Goal: Use online tool/utility: Utilize a website feature to perform a specific function

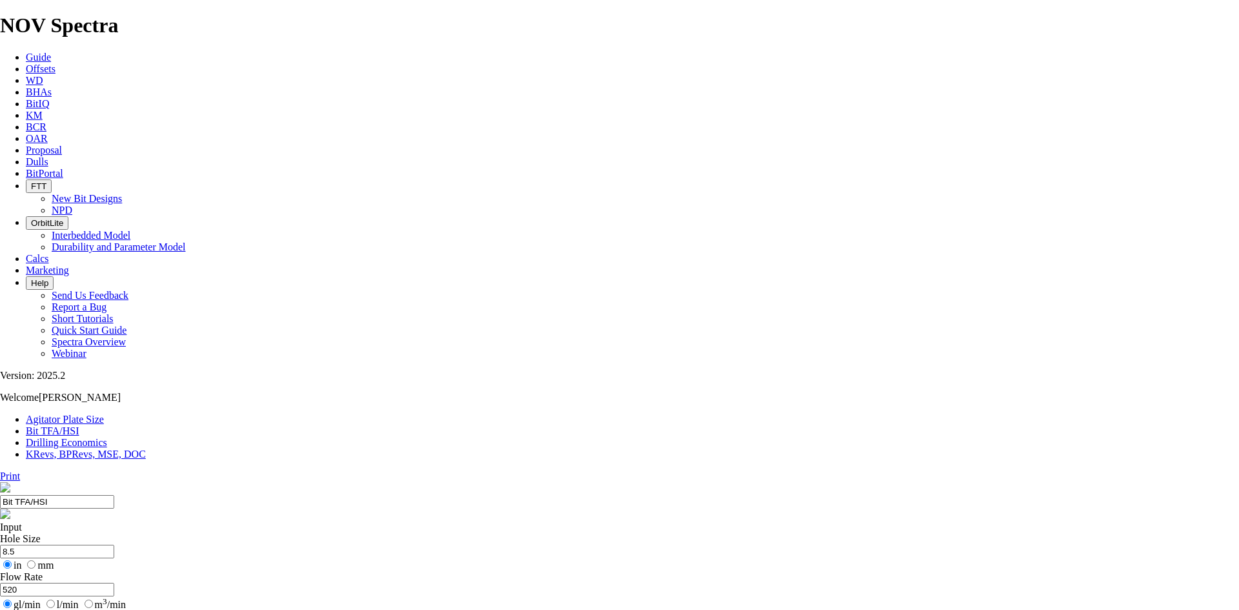
select select "number:13"
click at [114, 545] on input "8.5" at bounding box center [57, 552] width 114 height 14
type input "8"
type input "26"
click at [114, 583] on input "520" at bounding box center [57, 590] width 114 height 14
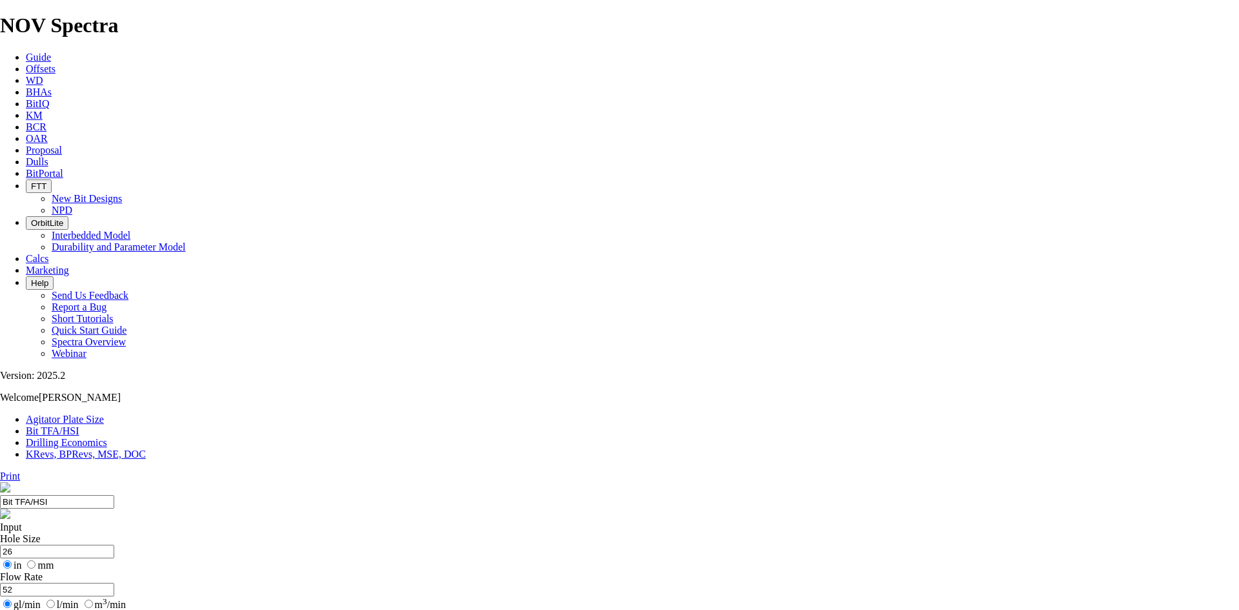
type input "5"
type input "650"
type input "1.06"
type input "5"
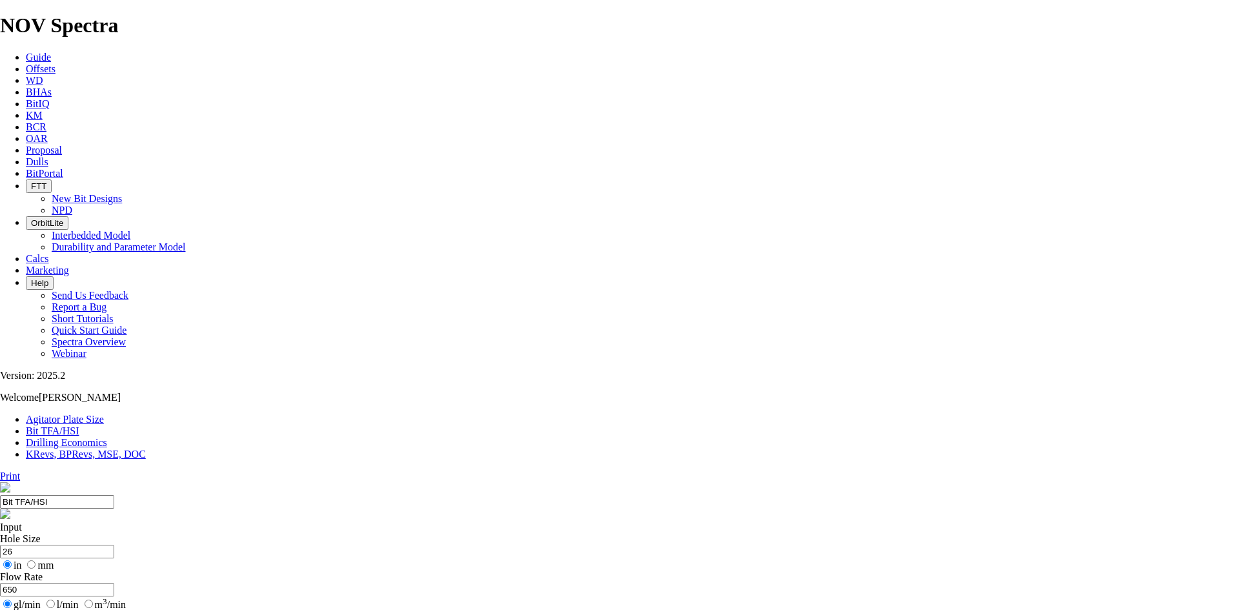
select select "number:0"
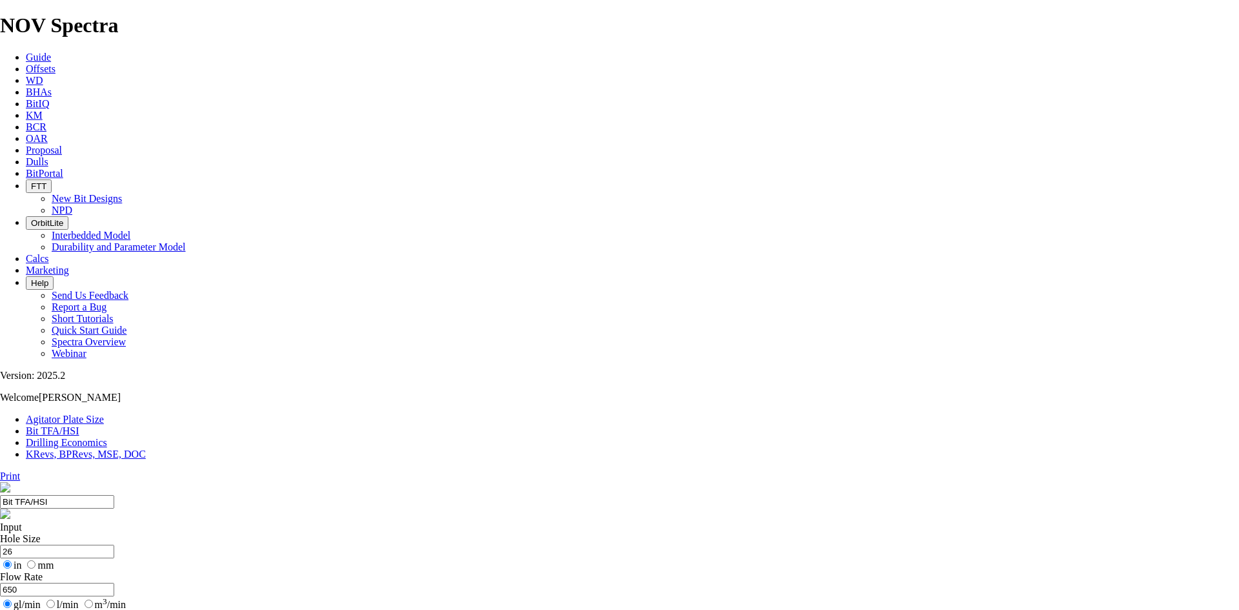
drag, startPoint x: 480, startPoint y: 338, endPoint x: 425, endPoint y: 357, distance: 58.2
drag, startPoint x: 416, startPoint y: 341, endPoint x: 429, endPoint y: 341, distance: 12.3
type input "3"
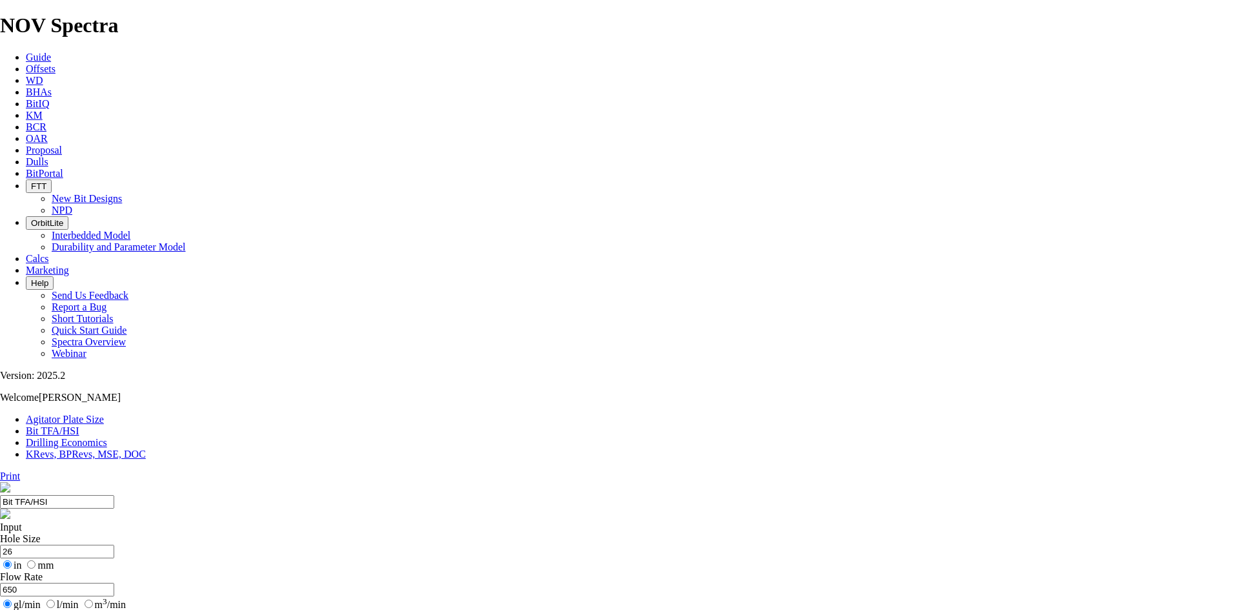
select select "number:18"
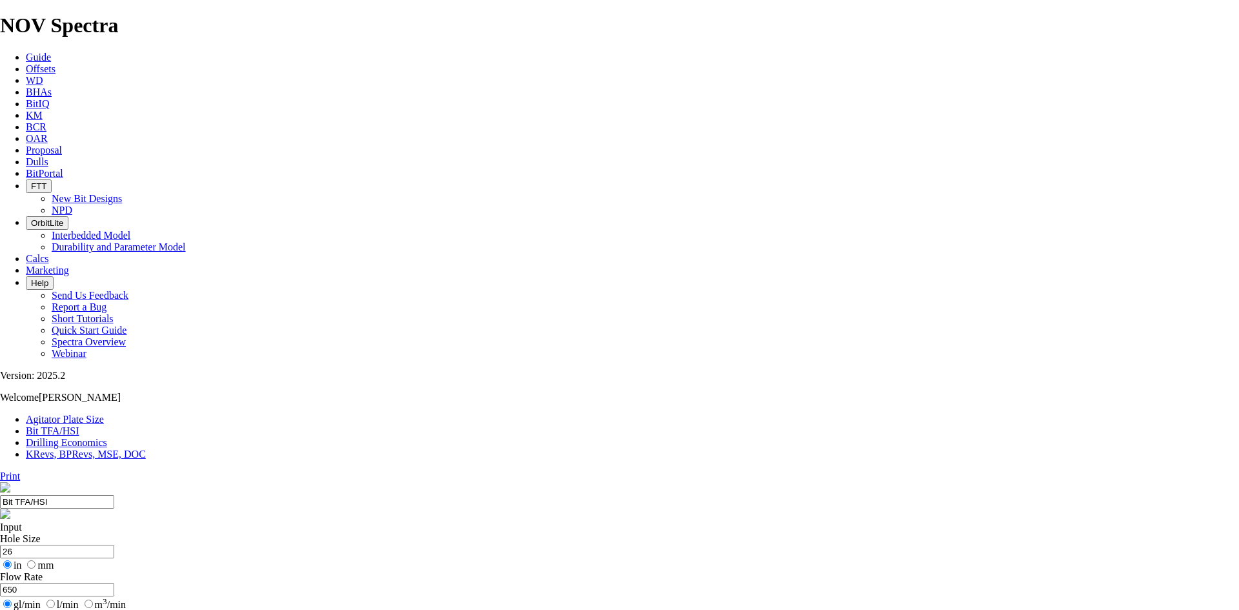
checkbox input "false"
select select "number:19"
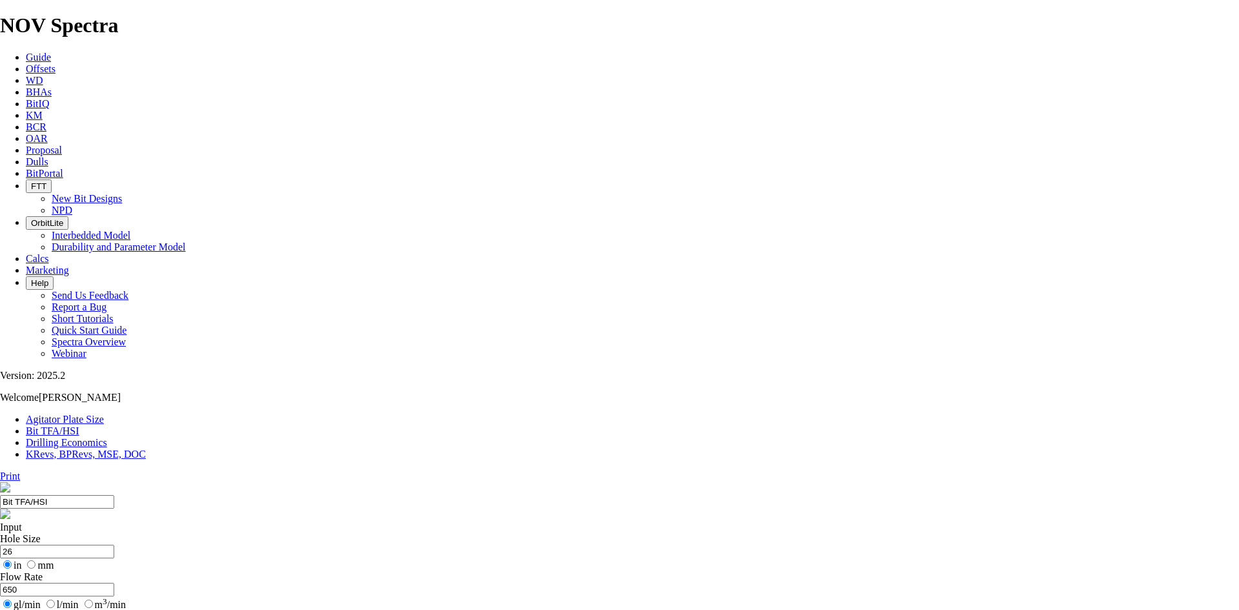
drag, startPoint x: 421, startPoint y: 247, endPoint x: 352, endPoint y: 233, distance: 69.7
type input "1000"
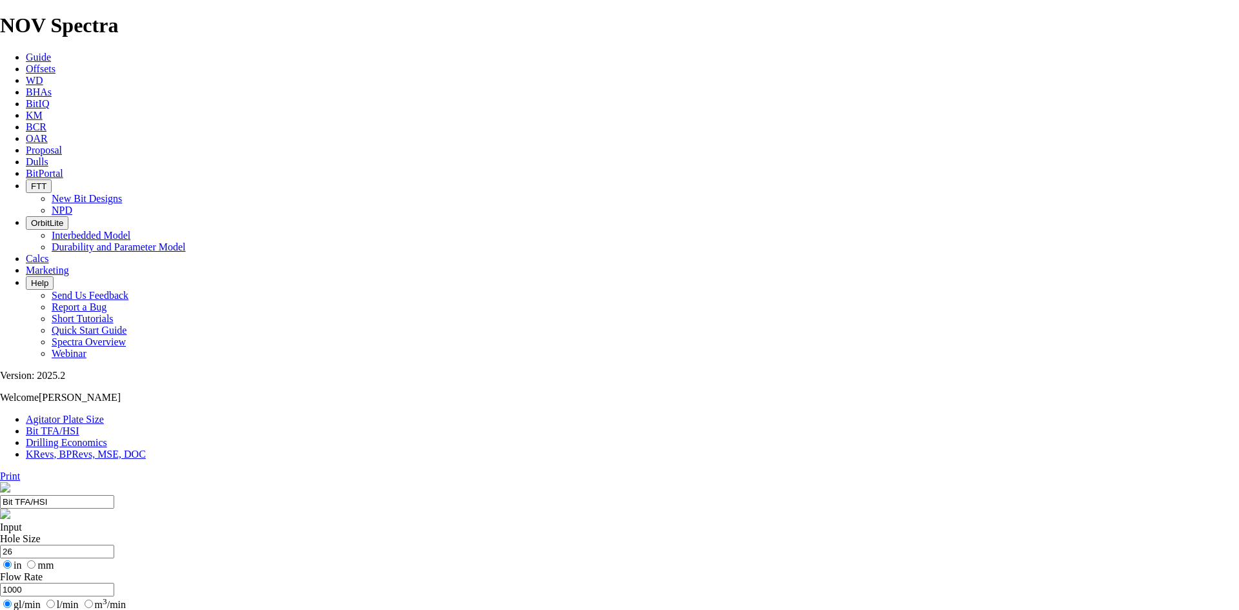
click at [114, 545] on input "26" at bounding box center [57, 552] width 114 height 14
type input "2"
type input "18.25"
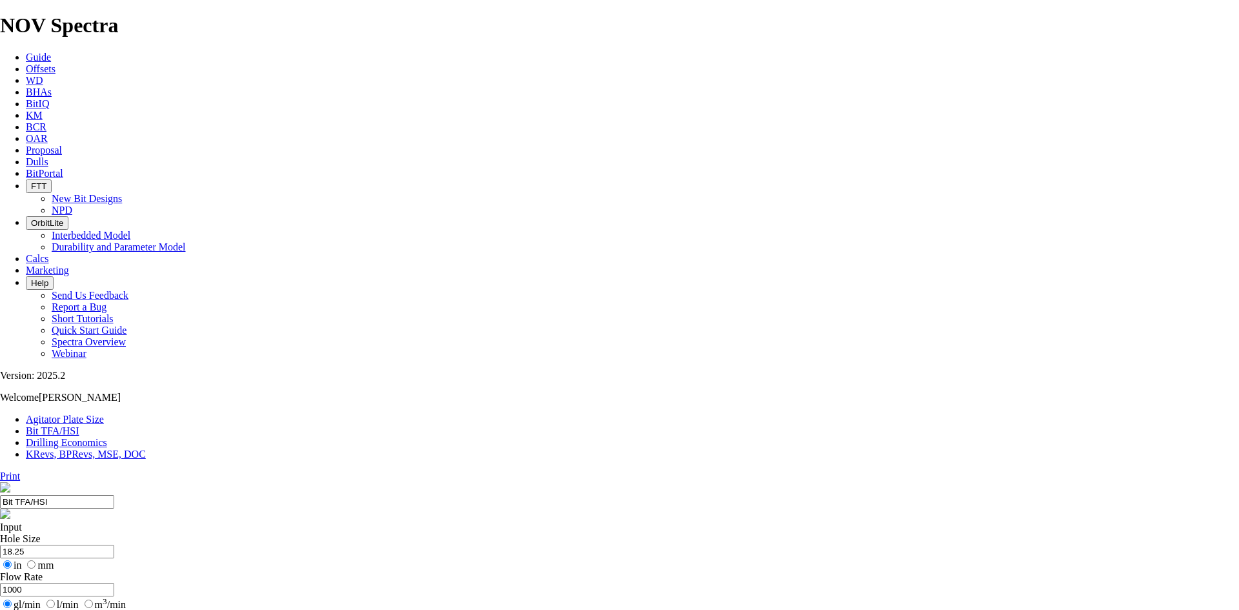
click at [114, 583] on input "1000" at bounding box center [57, 590] width 114 height 14
type input "1"
type input "880"
type input "1.45"
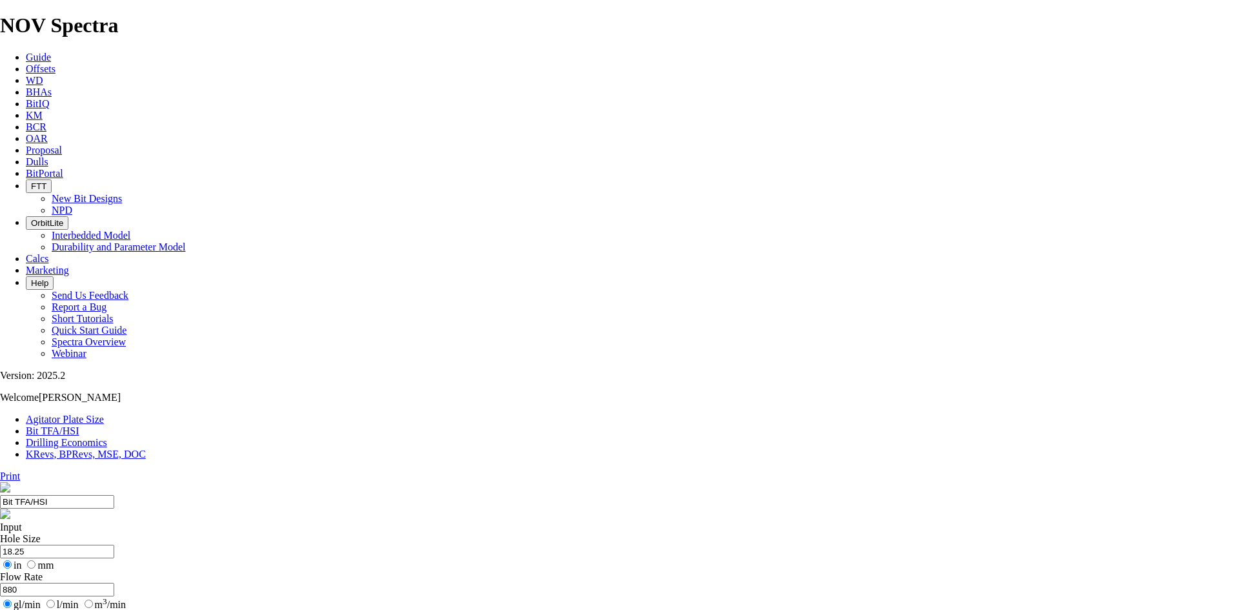
type input "4"
select select "number:0"
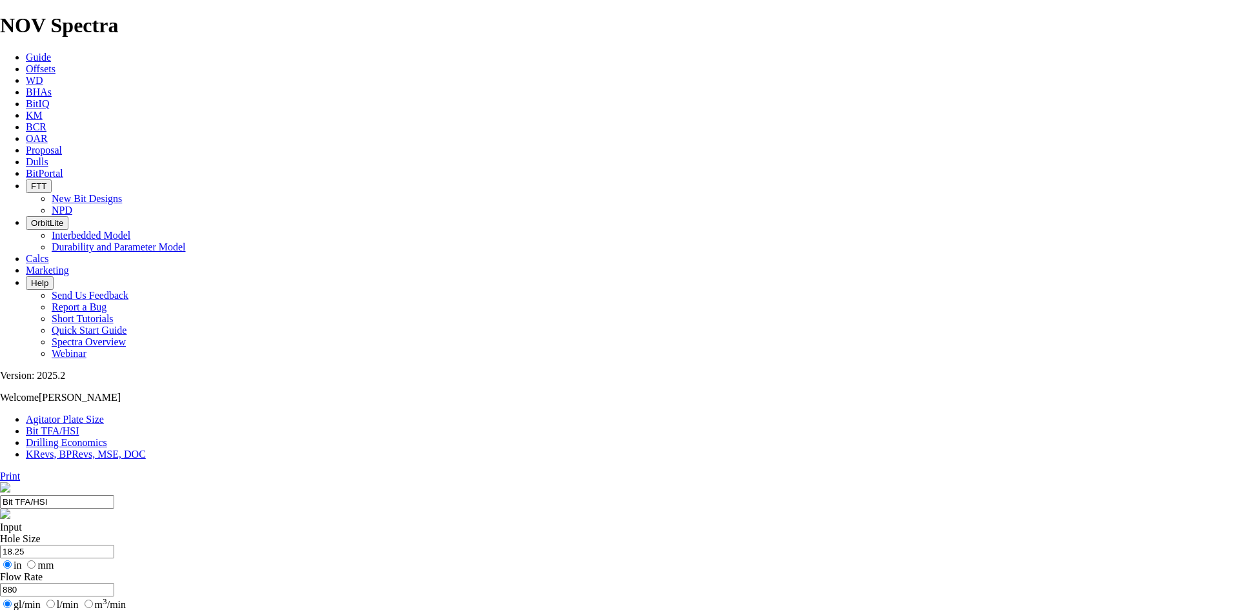
select select "number:0"
drag, startPoint x: 432, startPoint y: 339, endPoint x: 545, endPoint y: 331, distance: 113.2
type input "10"
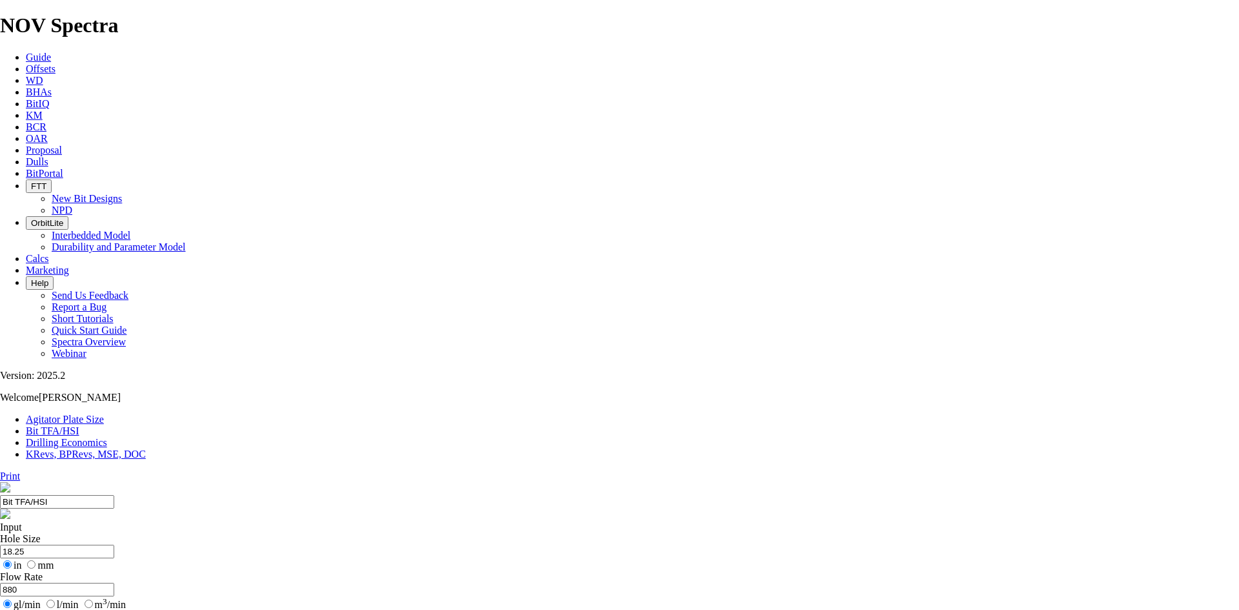
select select "number:12"
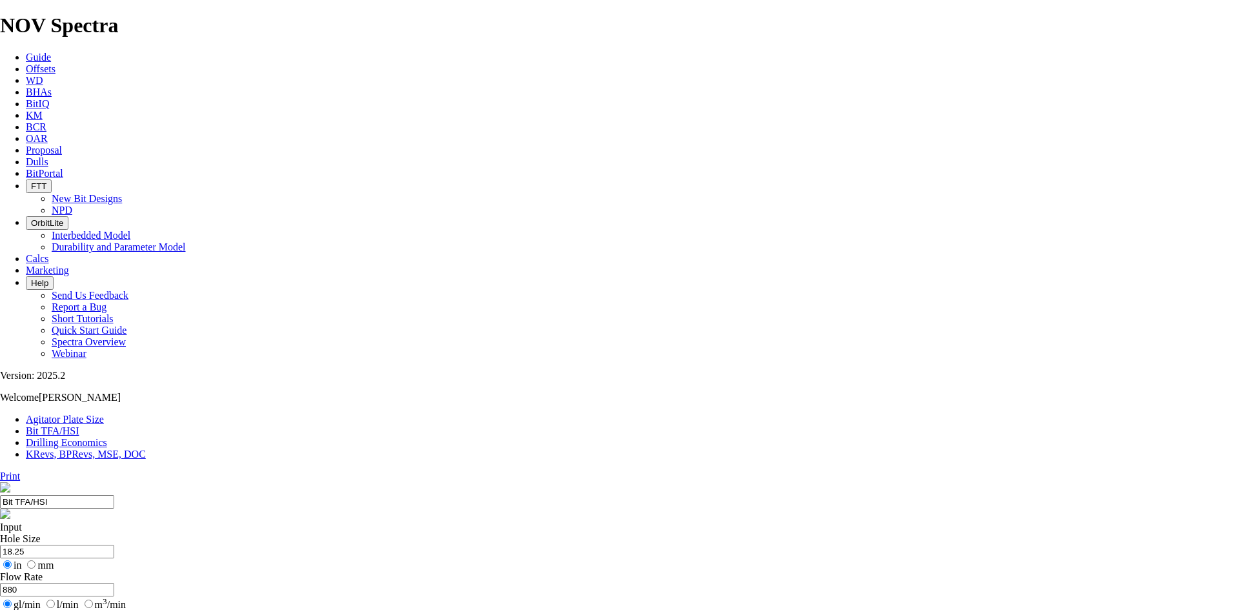
select select "number:12"
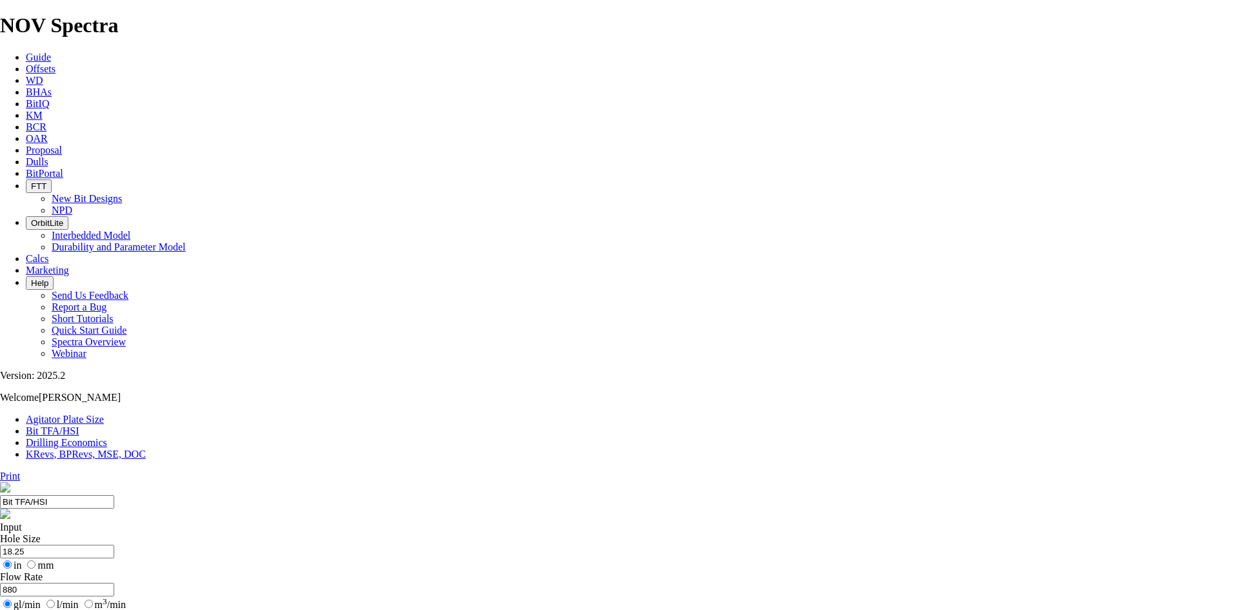
select select "number:13"
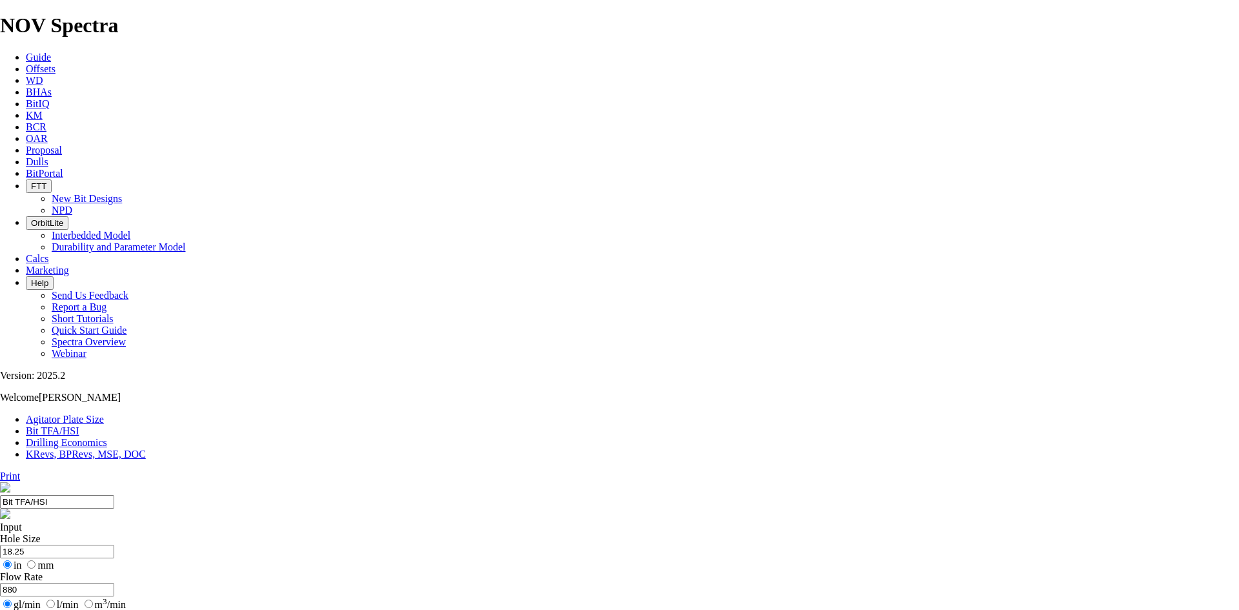
select select "number:13"
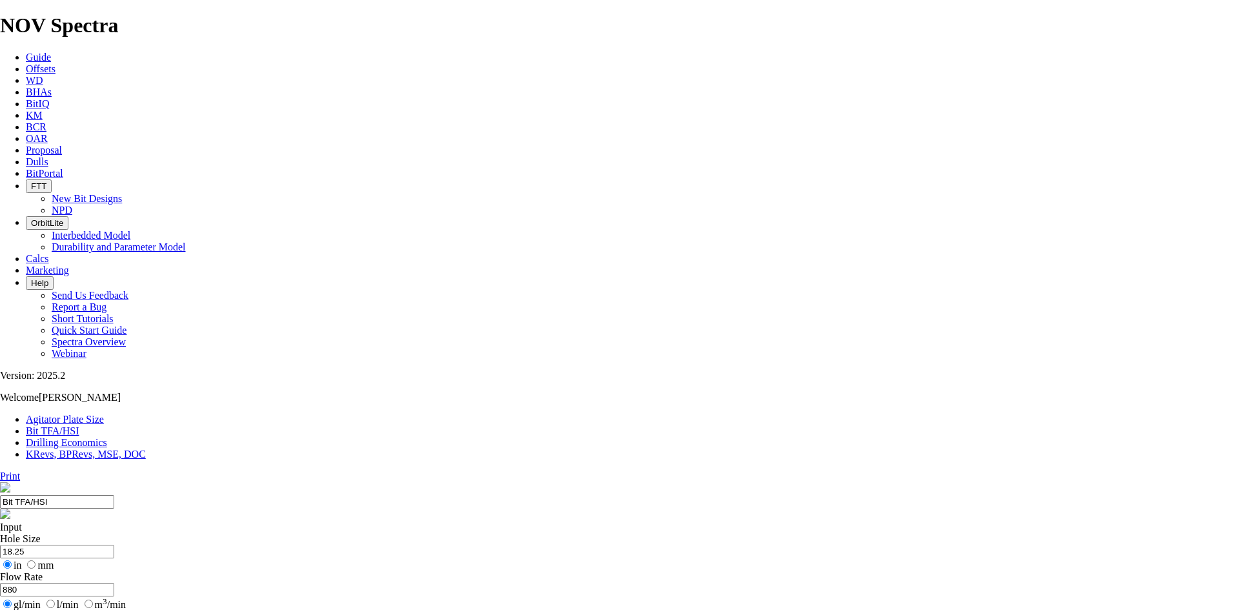
checkbox input "false"
select select "number:0"
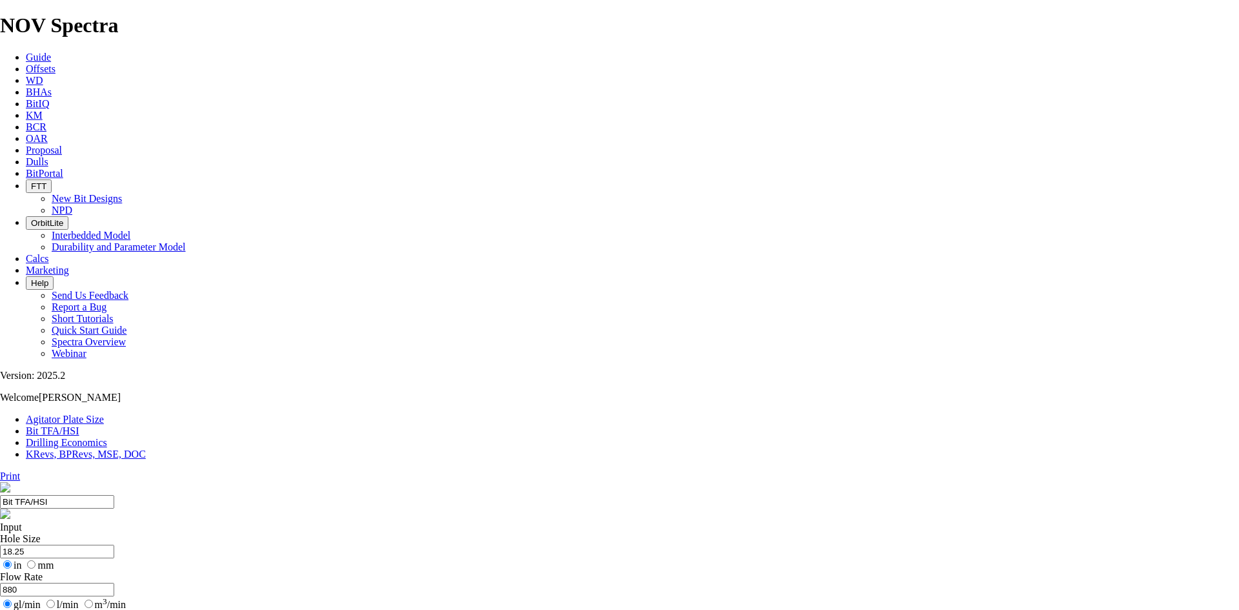
checkbox input "true"
drag, startPoint x: 427, startPoint y: 244, endPoint x: 363, endPoint y: 248, distance: 63.4
type input "950"
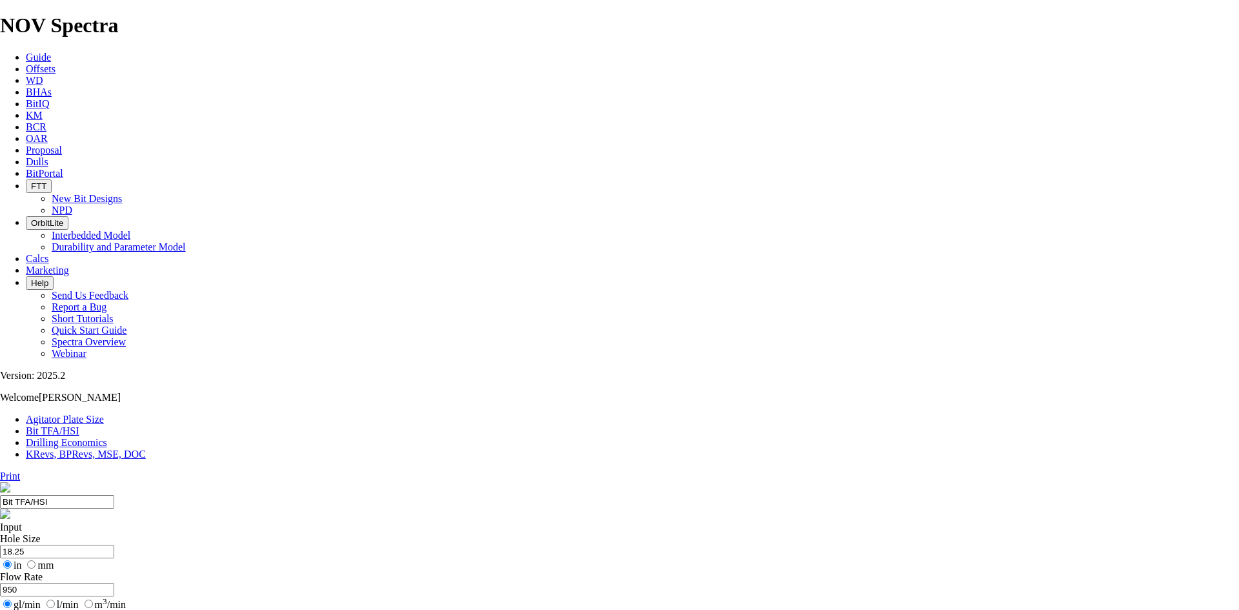
click at [114, 545] on input "18.25" at bounding box center [57, 552] width 114 height 14
type input "14.5"
drag, startPoint x: 427, startPoint y: 241, endPoint x: 336, endPoint y: 252, distance: 91.7
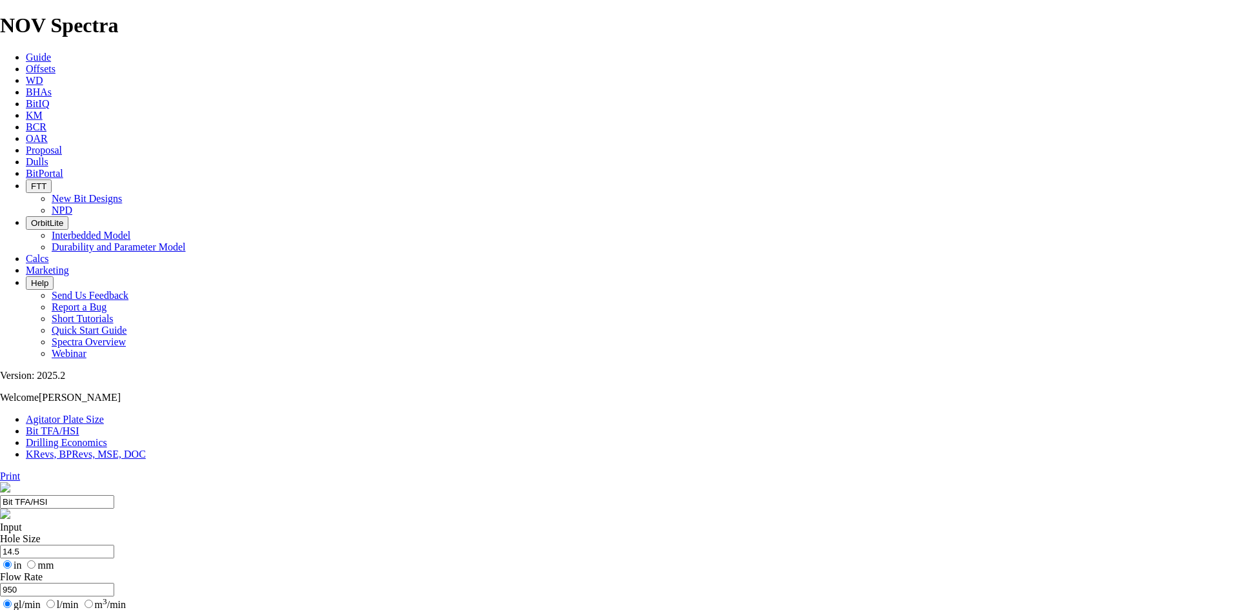
type input "740"
type input "1.78"
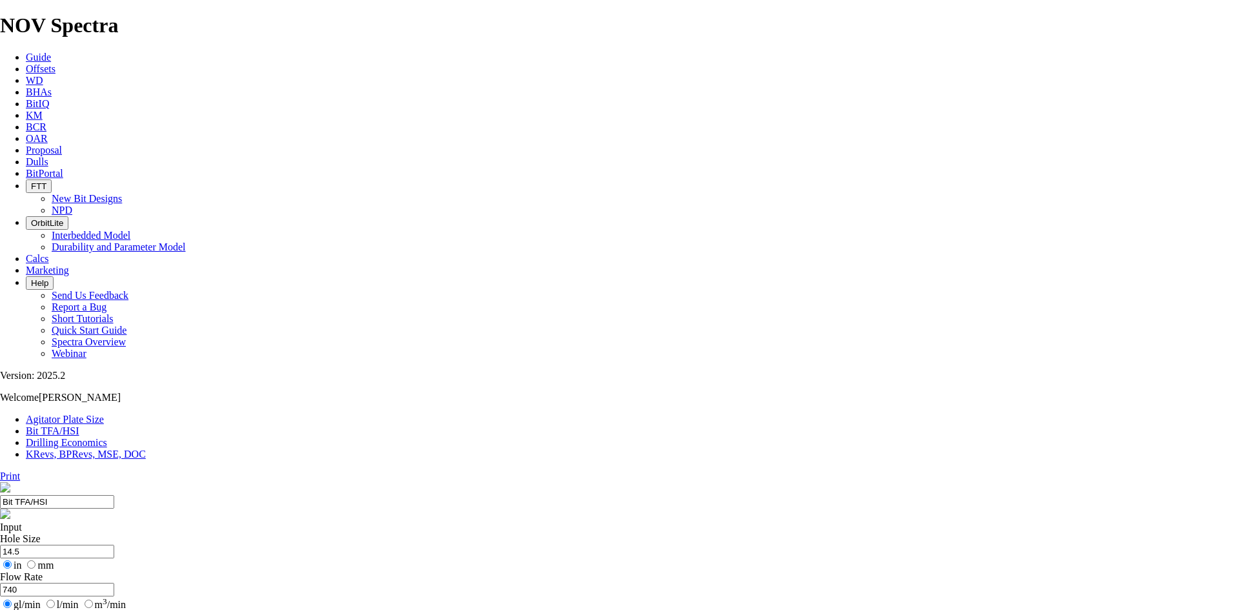
select select "number:13"
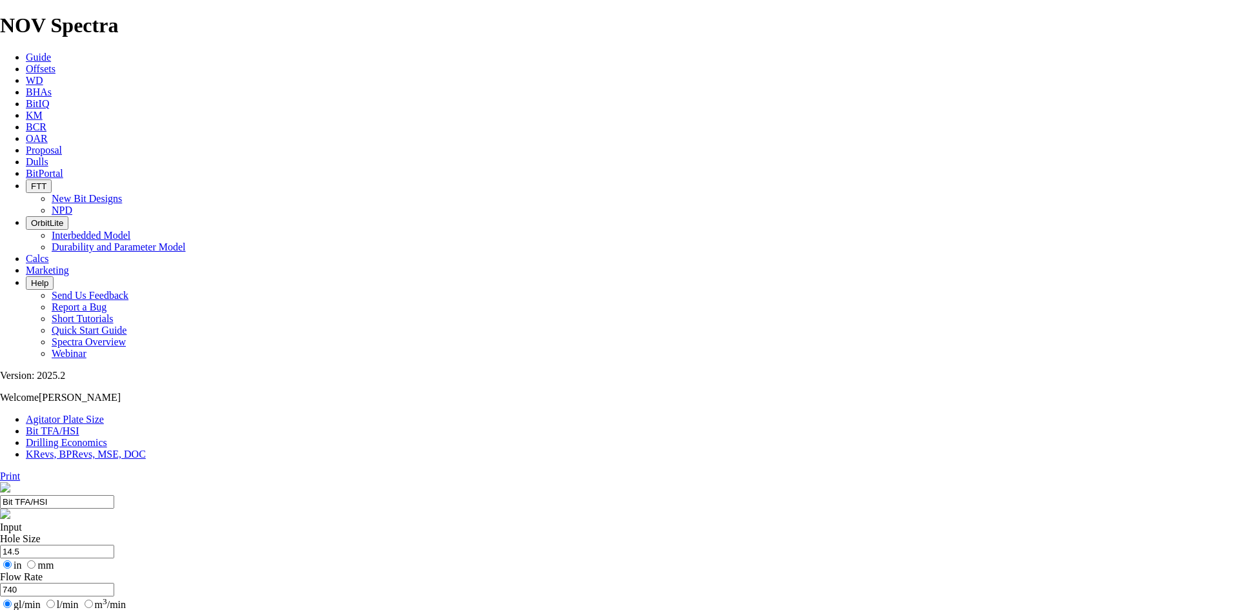
select select "number:13"
select select "number:12"
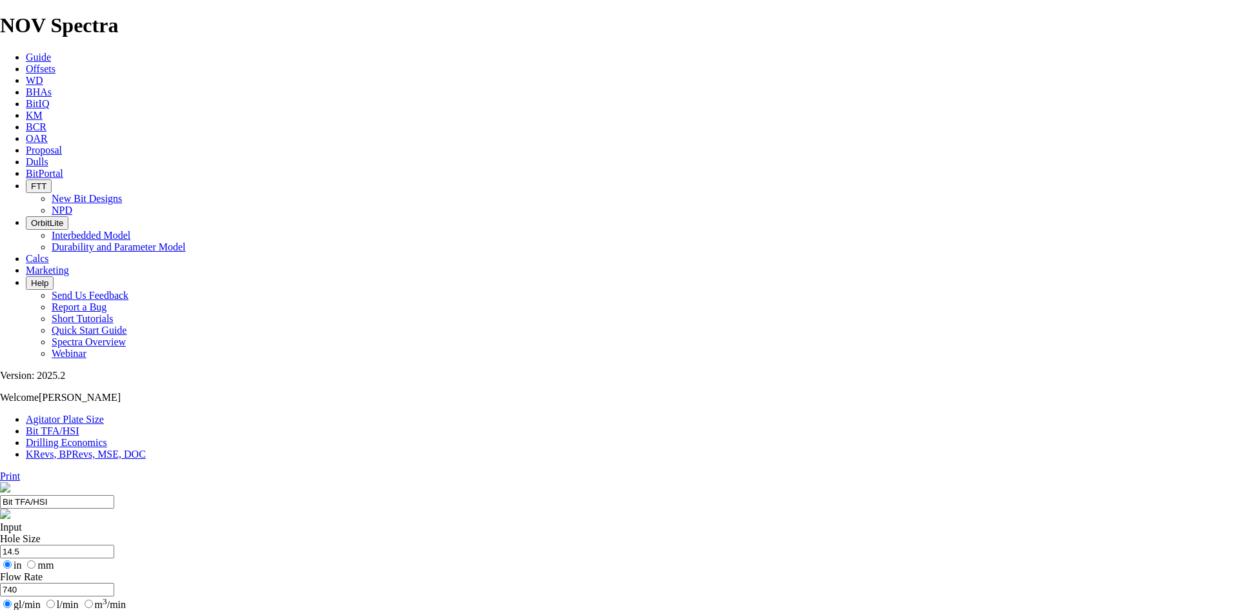
select select "number:12"
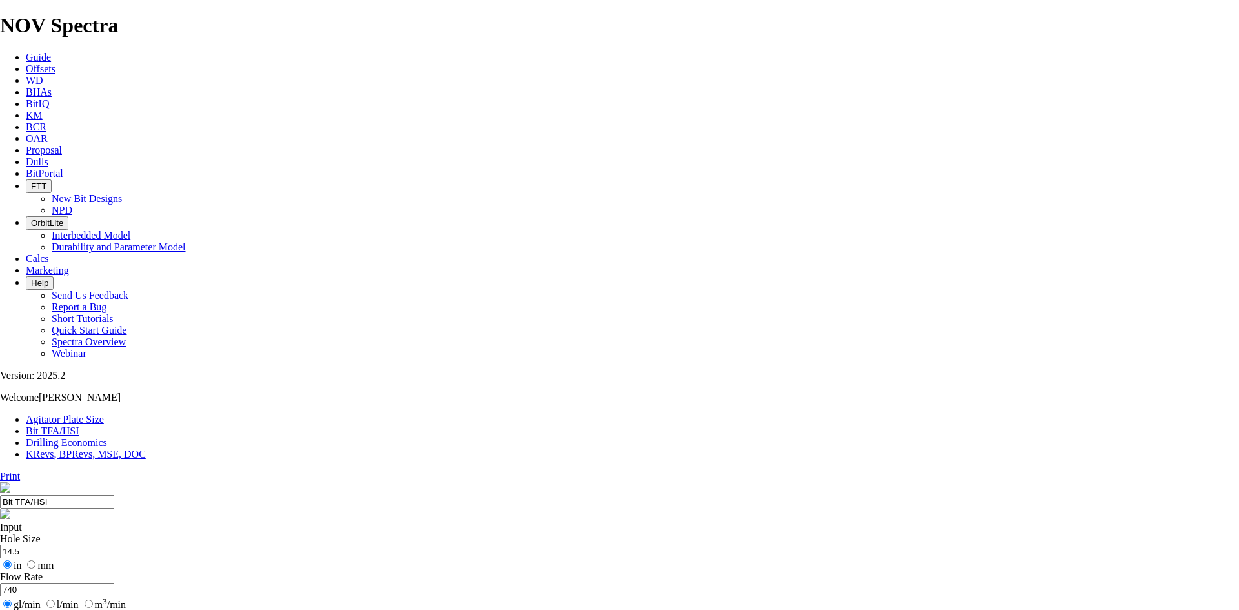
select select "number:12"
click at [114, 583] on input "740" at bounding box center [57, 590] width 114 height 14
type input "790"
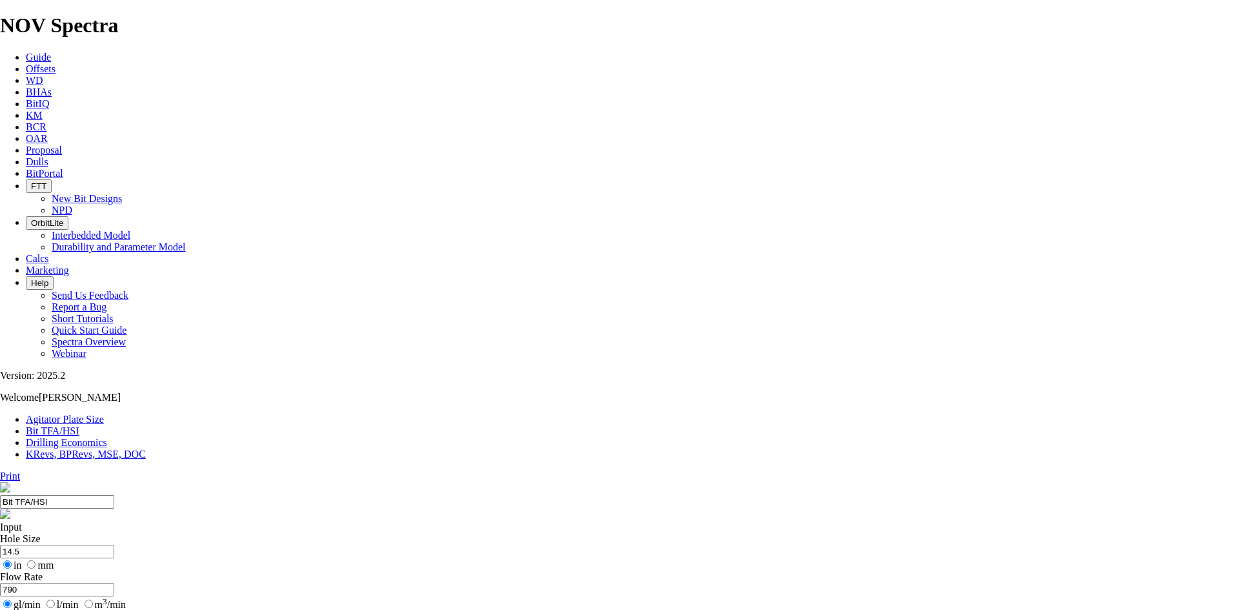
click at [114, 545] on input "14.5" at bounding box center [57, 552] width 114 height 14
type input "10.625"
click at [114, 583] on input "790" at bounding box center [57, 590] width 114 height 14
type input "7"
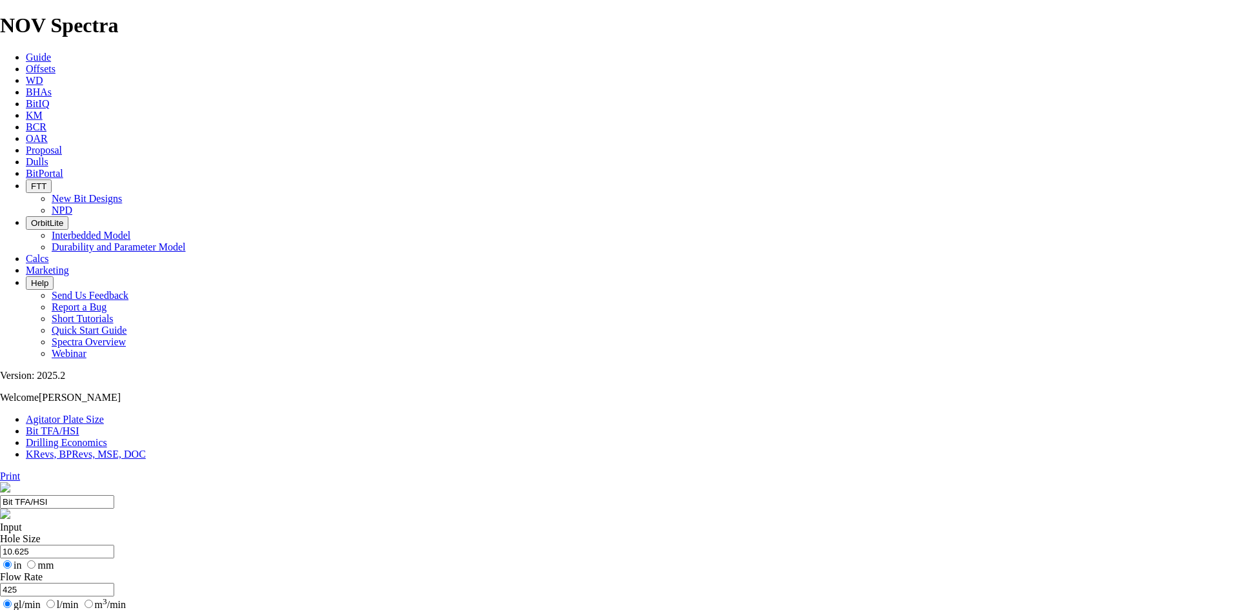
type input "425"
type input "1.10"
type input "9"
select select "number:0"
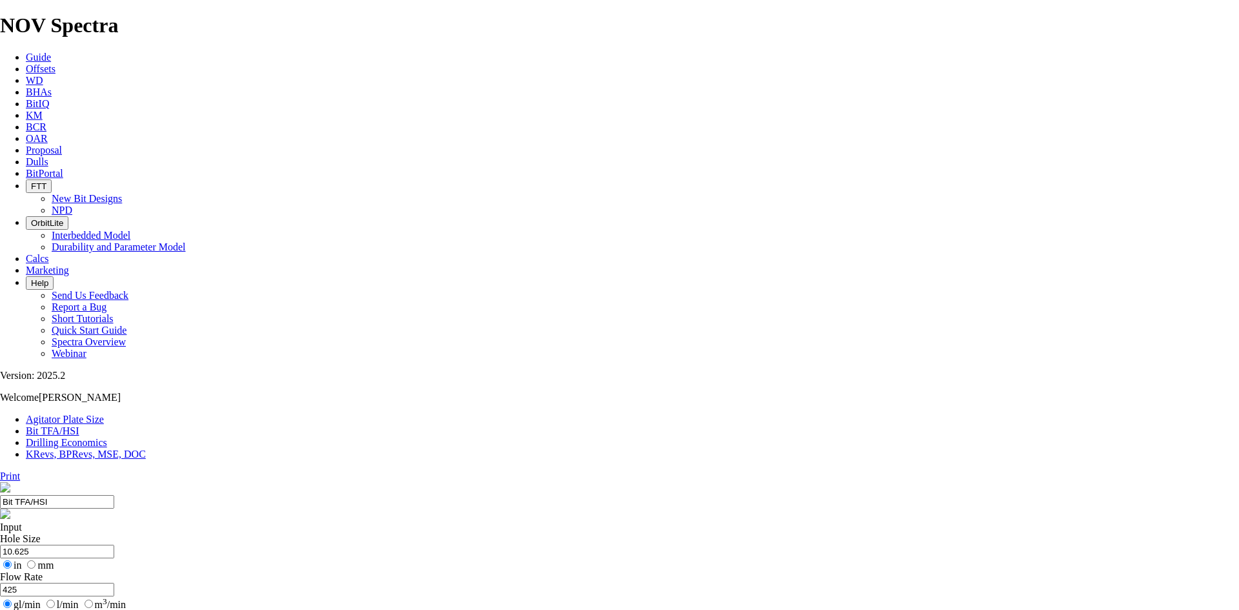
select select "number:0"
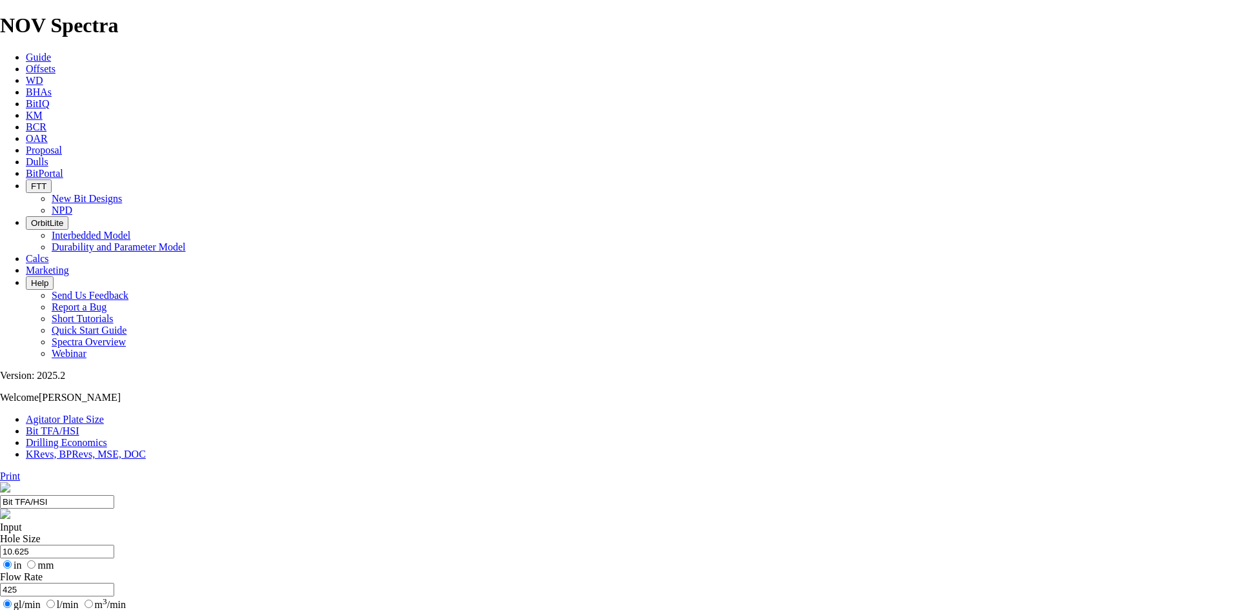
select select "number:0"
drag, startPoint x: 546, startPoint y: 339, endPoint x: 534, endPoint y: 339, distance: 12.3
type input "9"
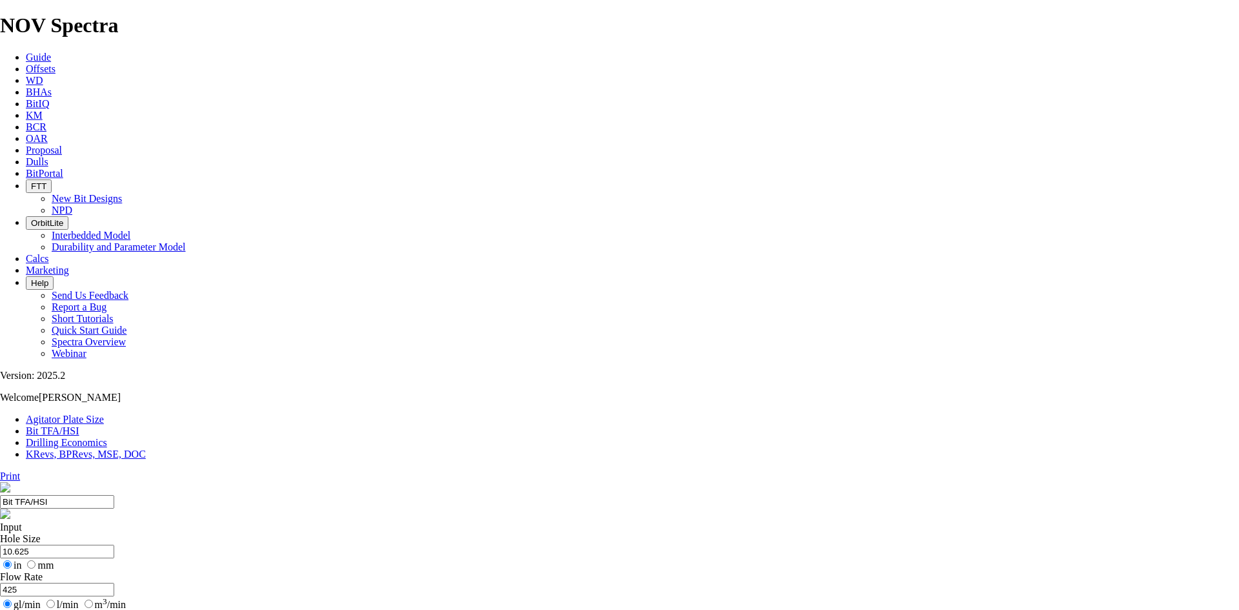
select select "number:10"
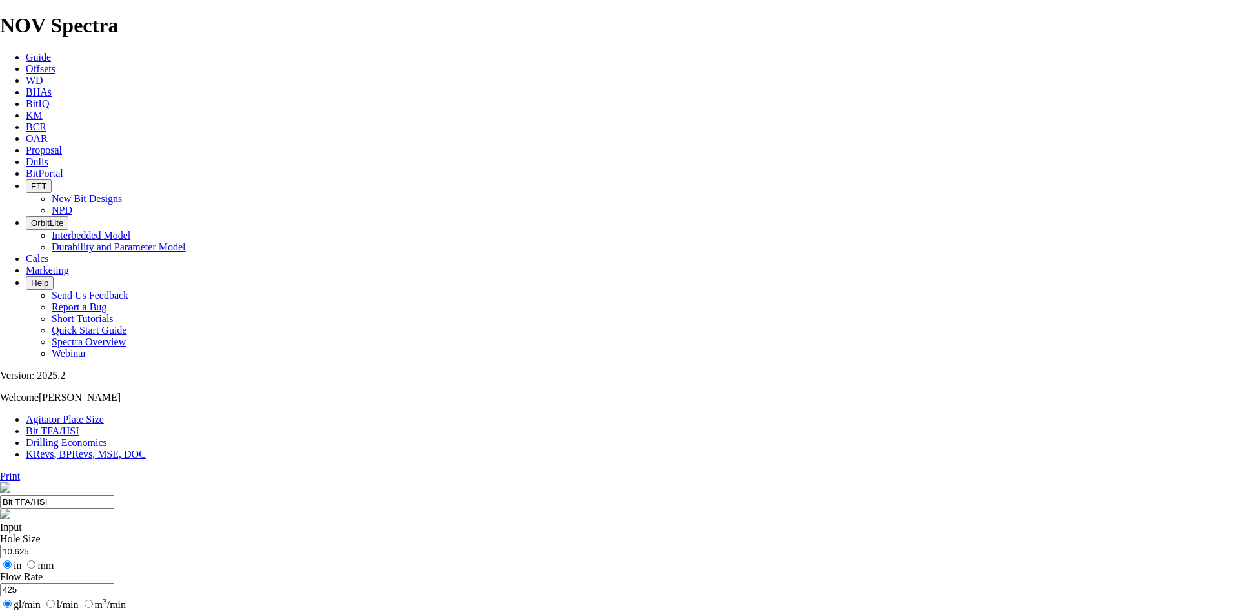
select select "number:10"
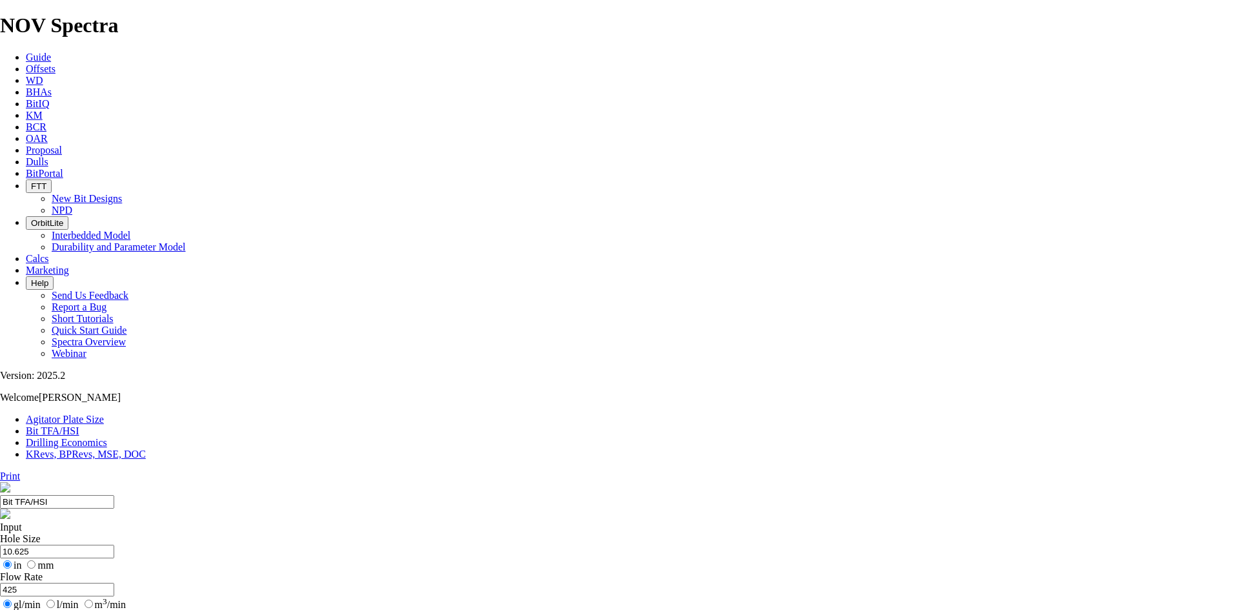
select select "number:10"
click at [43, 571] on label "Flow Rate" at bounding box center [21, 576] width 43 height 11
click at [114, 583] on input "425" at bounding box center [57, 590] width 114 height 14
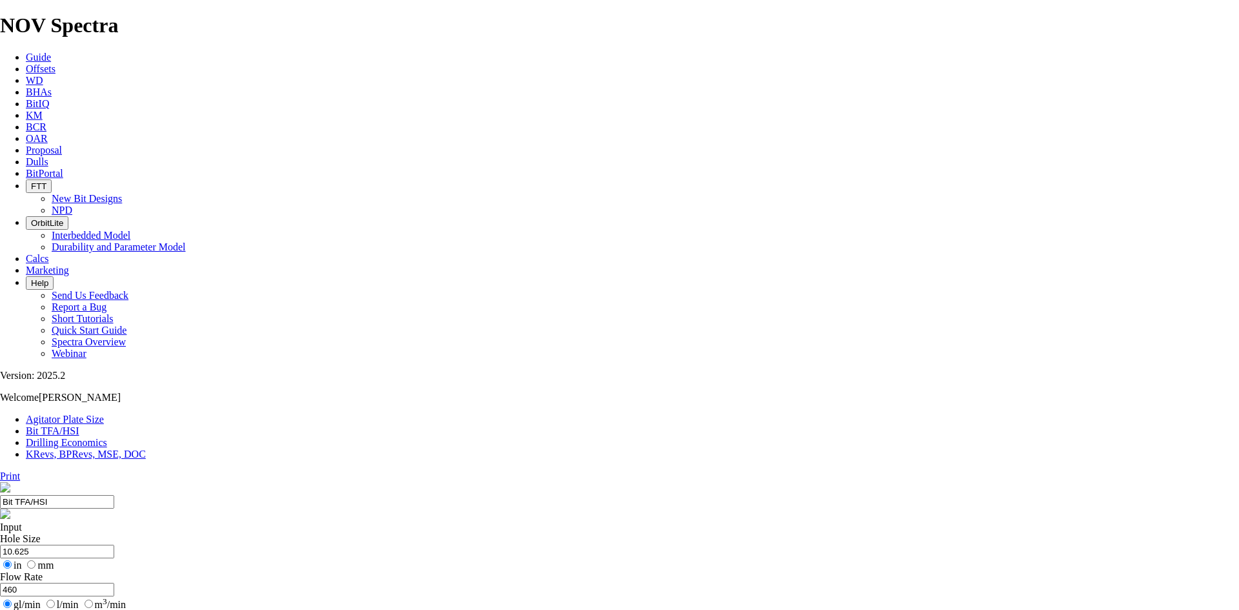
type input "460"
drag, startPoint x: 433, startPoint y: 199, endPoint x: 319, endPoint y: 197, distance: 113.6
type input "8.5"
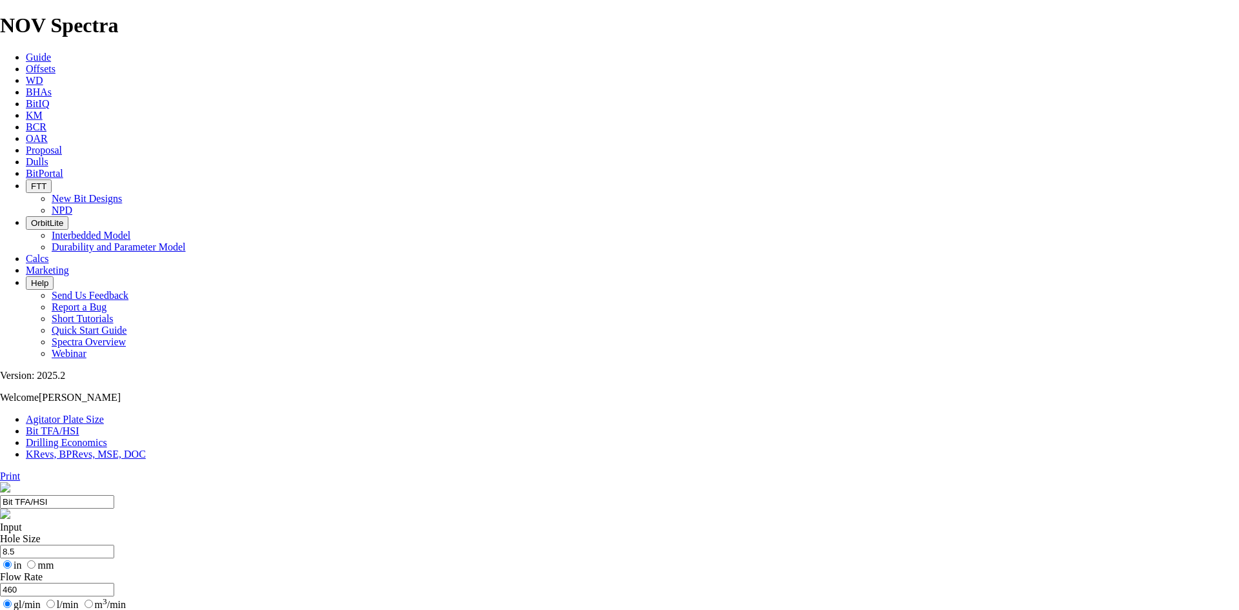
click at [114, 583] on input "460" at bounding box center [57, 590] width 114 height 14
type input "4"
type input "420"
type input "1.03"
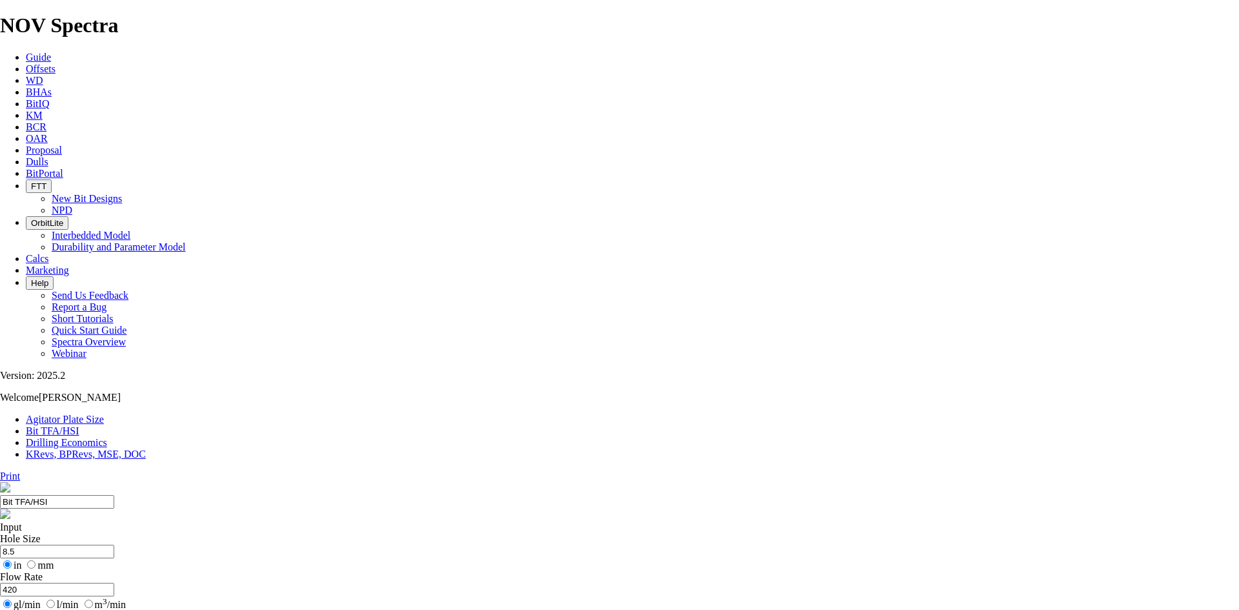
type input "8"
select select "number:0"
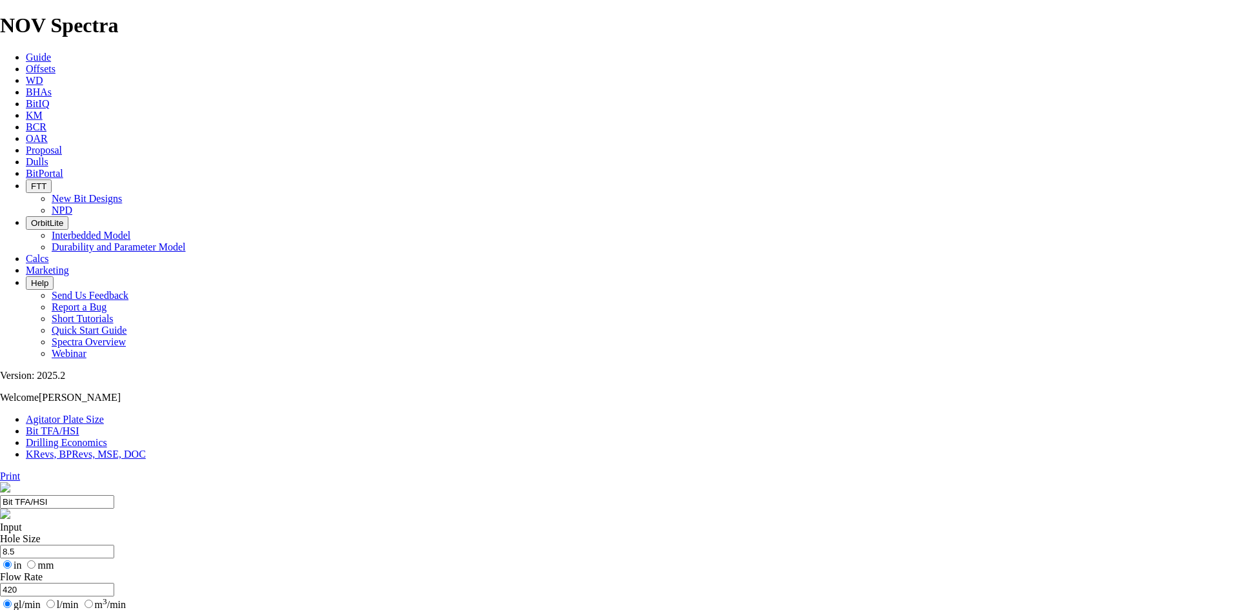
select select "number:0"
drag, startPoint x: 528, startPoint y: 341, endPoint x: 430, endPoint y: 339, distance: 98.1
type input "3"
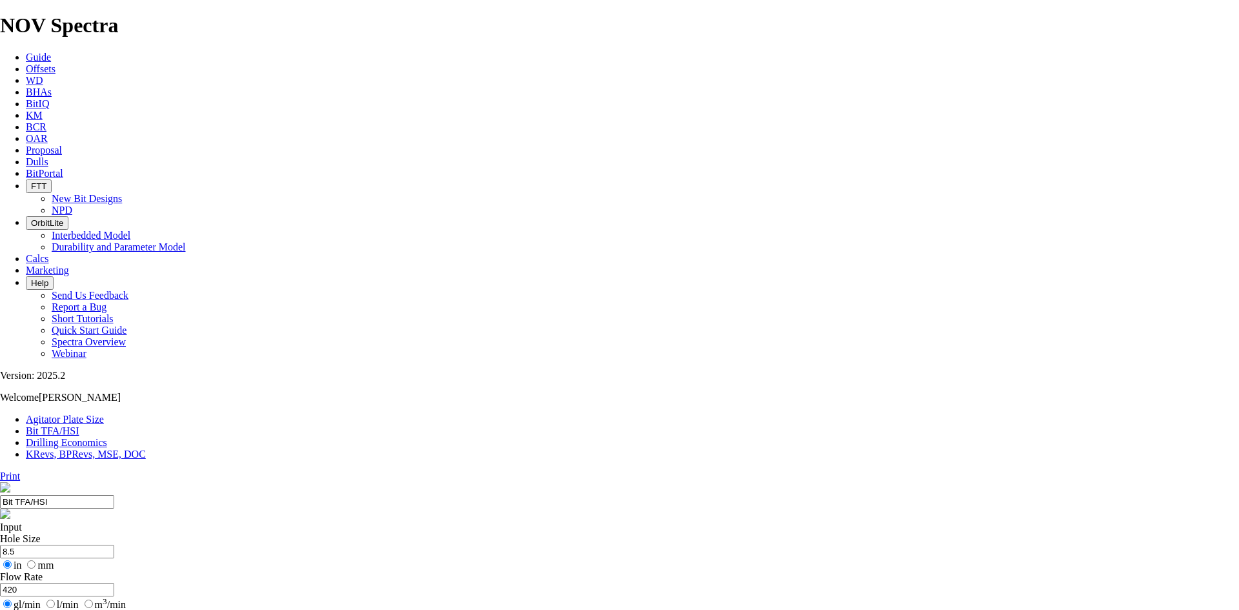
select select "number:14"
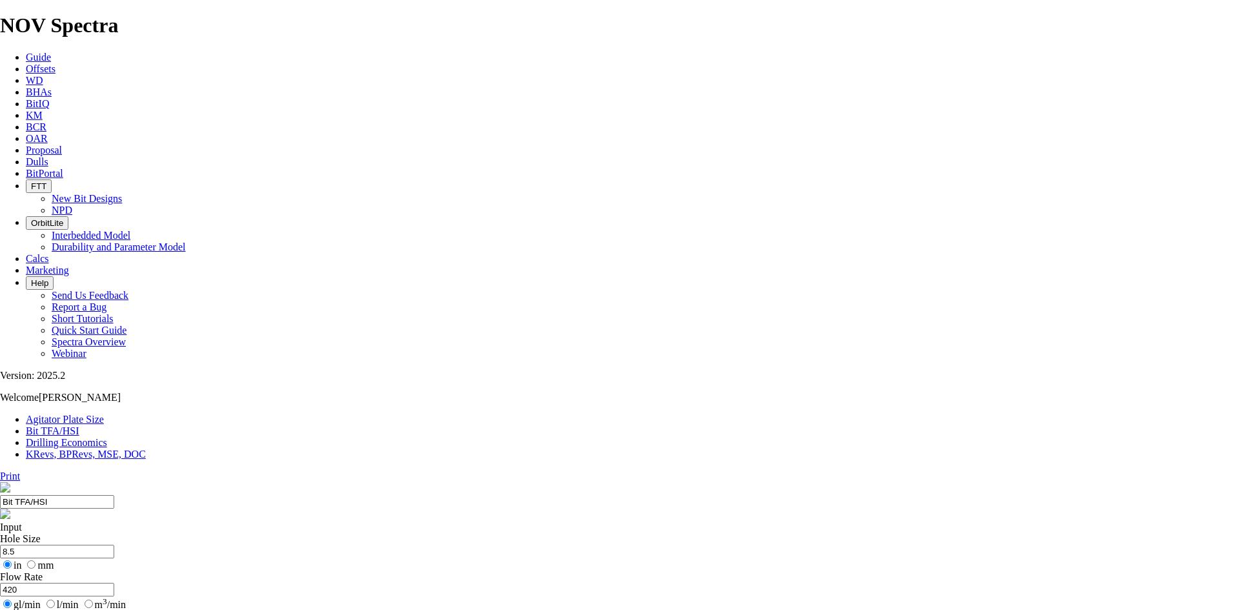
select select "number:14"
click at [114, 583] on input "420" at bounding box center [57, 590] width 114 height 14
type input "465"
click at [146, 449] on link "KRevs, BPRevs, MSE, DOC" at bounding box center [86, 454] width 120 height 11
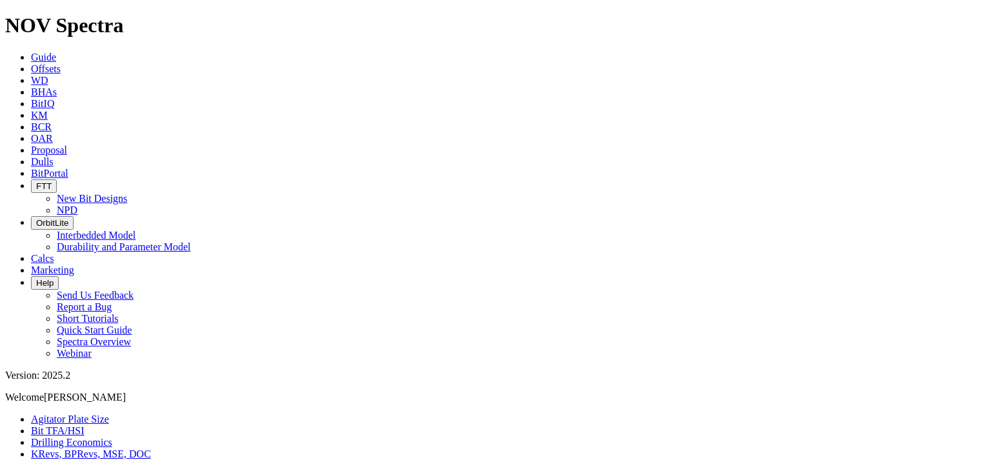
type input "8.5"
radio input "true"
radio input "false"
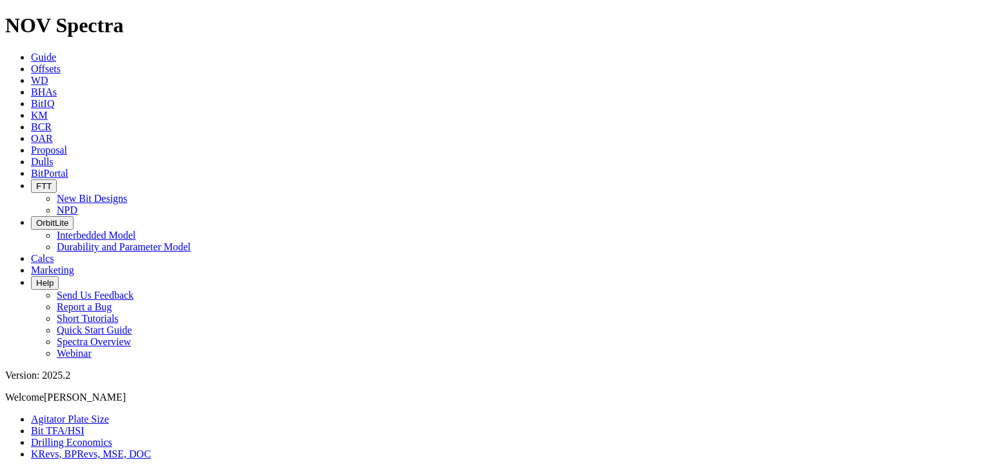
radio input "false"
radio input "true"
type input "3575"
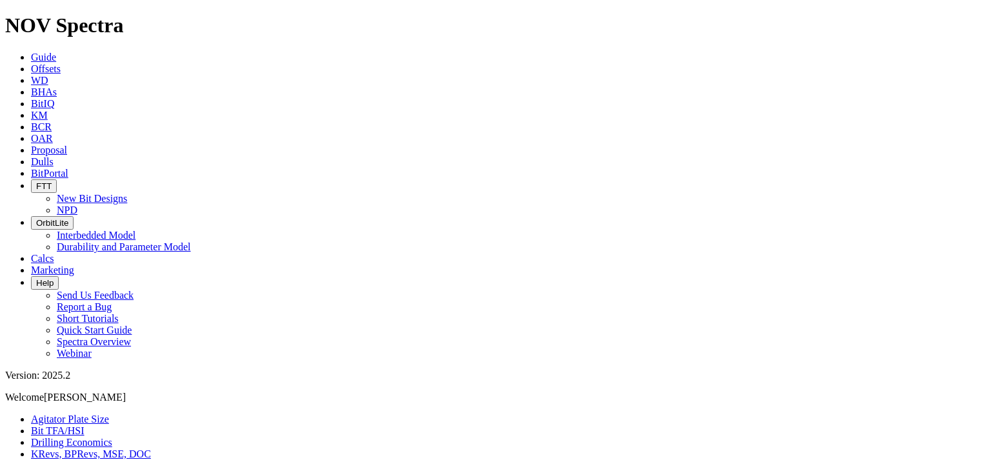
type input "4045"
type input "78.33"
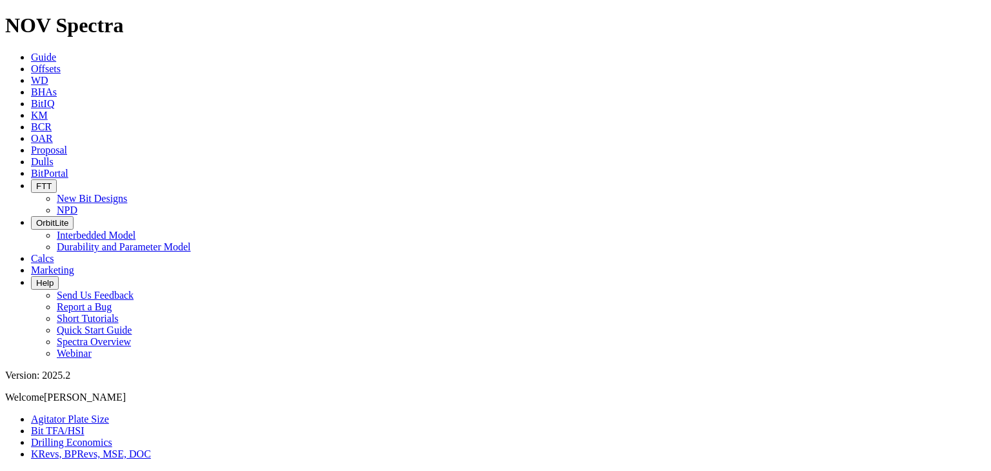
radio input "true"
radio input "false"
type input "8"
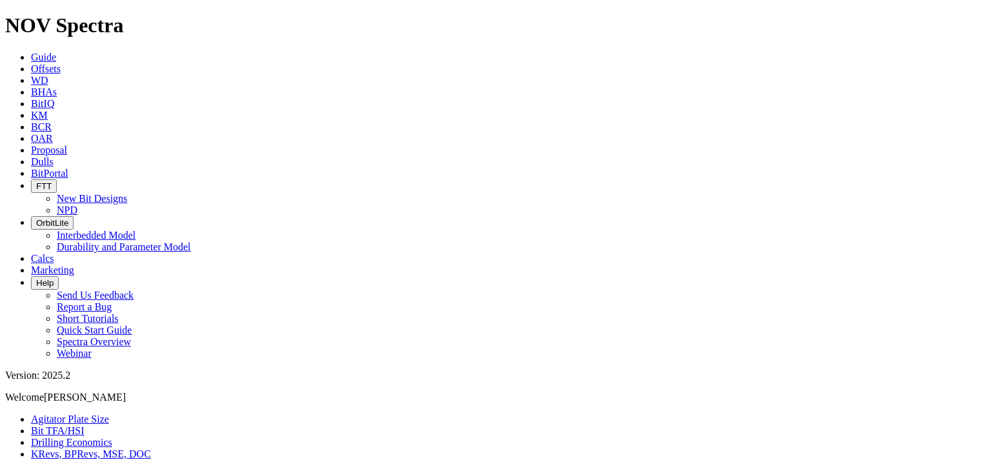
type input "100"
radio input "true"
radio input "false"
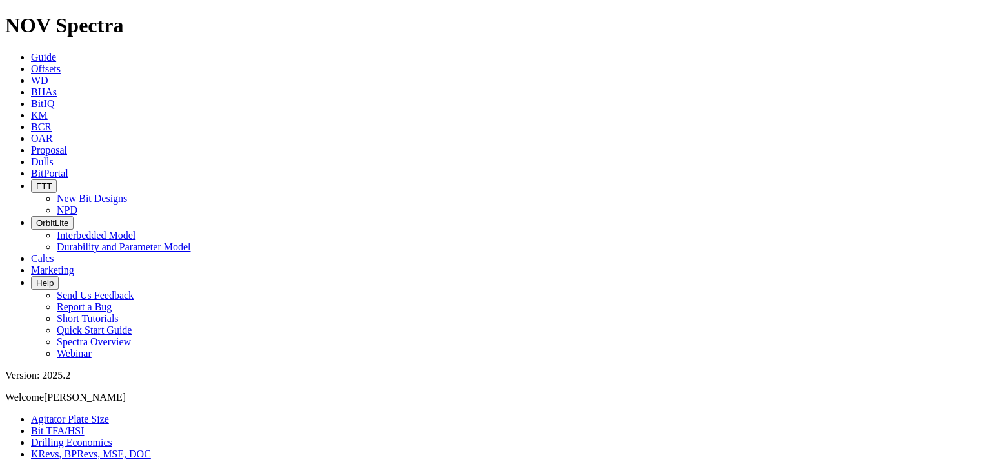
type input "14000"
type input "450"
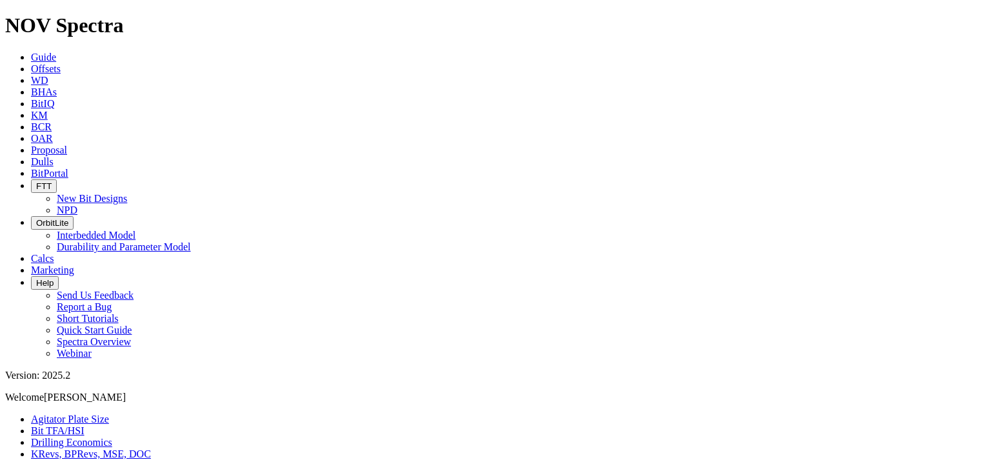
type input "0"
type input "120"
